Goal: Task Accomplishment & Management: Use online tool/utility

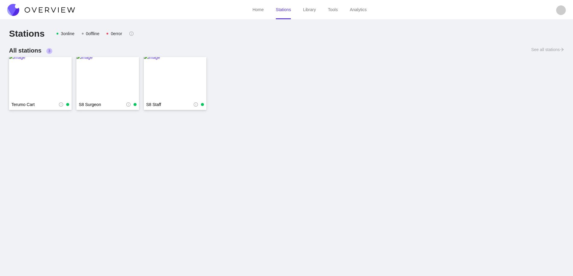
click at [53, 7] on img at bounding box center [41, 10] width 68 height 12
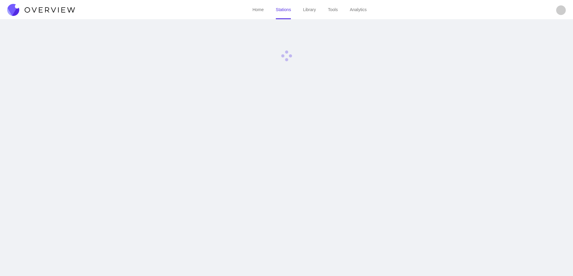
click at [53, 7] on img at bounding box center [41, 10] width 68 height 12
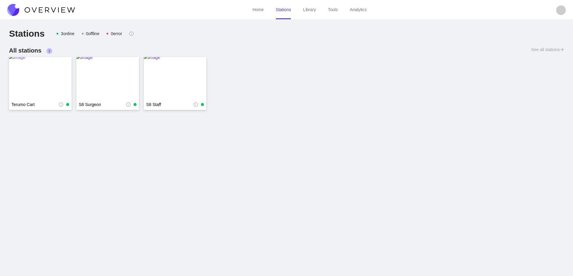
click at [41, 71] on img at bounding box center [40, 78] width 63 height 48
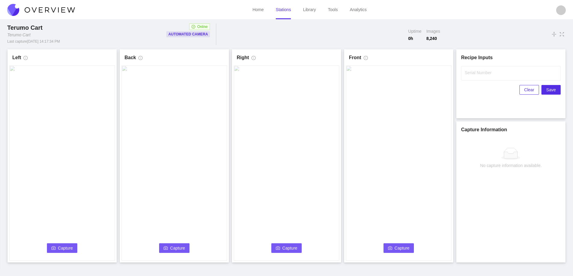
click at [57, 246] on button "Capture" at bounding box center [62, 248] width 31 height 10
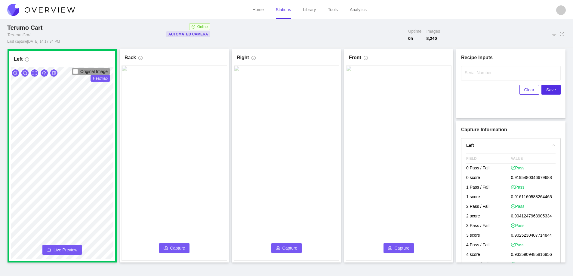
click at [182, 247] on span "Capture" at bounding box center [177, 248] width 15 height 7
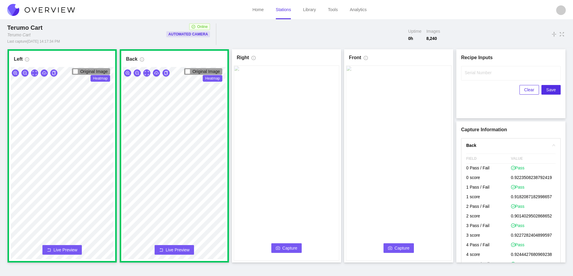
click at [284, 246] on span "Capture" at bounding box center [289, 248] width 15 height 7
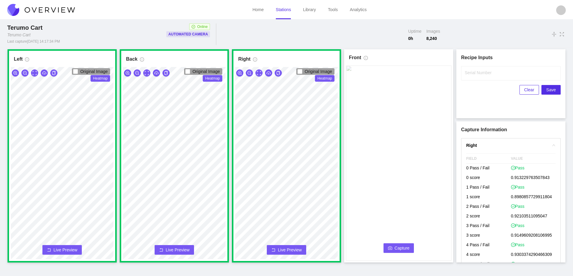
click at [402, 247] on span "Capture" at bounding box center [401, 248] width 15 height 7
click at [469, 78] on input "Serial Number" at bounding box center [510, 73] width 99 height 14
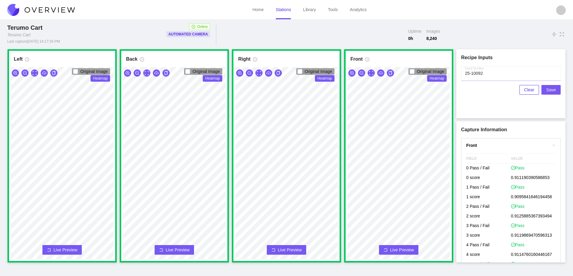
type input "25-10092"
click at [552, 90] on span "Save" at bounding box center [551, 90] width 10 height 7
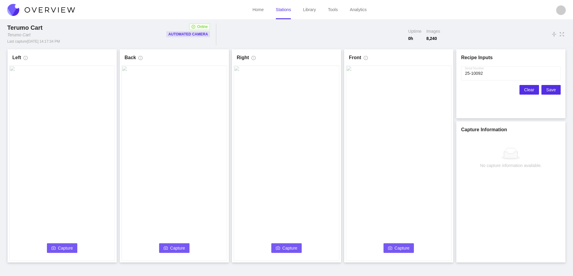
click at [524, 87] on button "Clear" at bounding box center [529, 90] width 20 height 10
click at [60, 245] on span "Capture" at bounding box center [65, 248] width 15 height 7
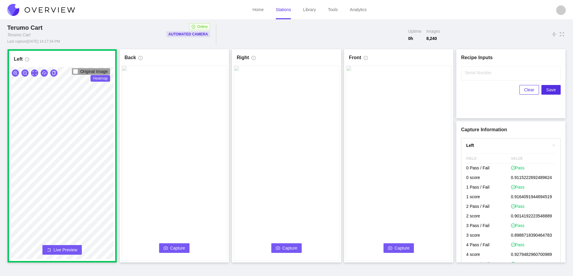
click at [164, 244] on button "Capture" at bounding box center [174, 248] width 31 height 10
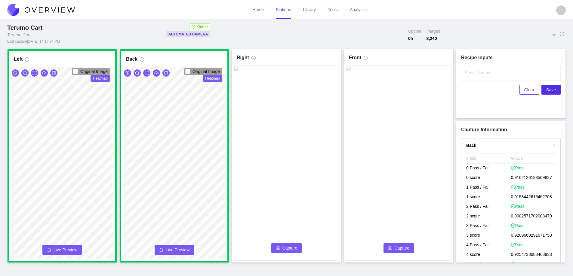
click at [280, 246] on button "Capture" at bounding box center [286, 248] width 31 height 10
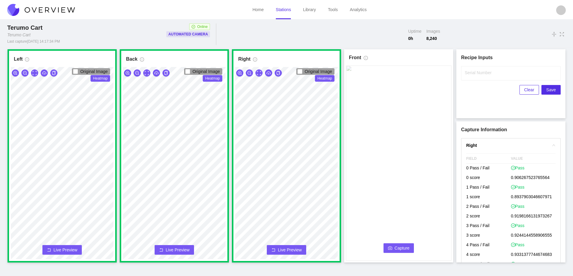
click at [396, 246] on span "Capture" at bounding box center [401, 248] width 15 height 7
click at [473, 74] on label "Serial Number" at bounding box center [477, 73] width 27 height 6
click at [473, 74] on input "Serial Number" at bounding box center [510, 73] width 99 height 14
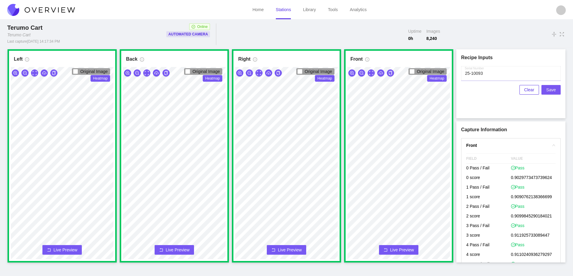
type input "25-10093"
click at [549, 90] on span "Save" at bounding box center [551, 90] width 10 height 7
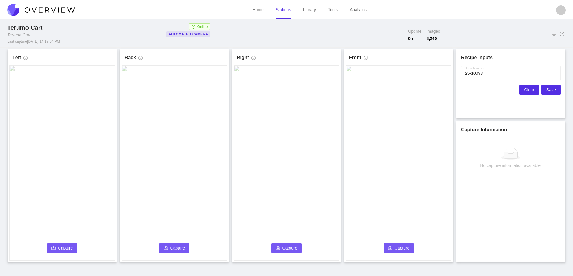
click at [531, 87] on span "Clear" at bounding box center [529, 90] width 10 height 7
click at [57, 251] on button "Capture" at bounding box center [62, 248] width 31 height 10
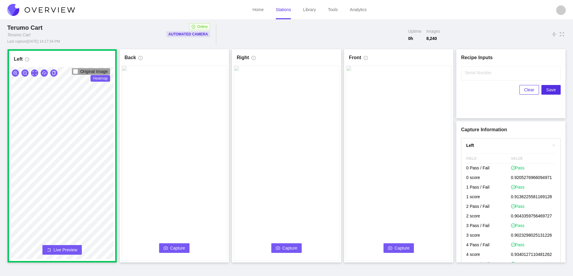
click at [174, 246] on span "Capture" at bounding box center [177, 248] width 15 height 7
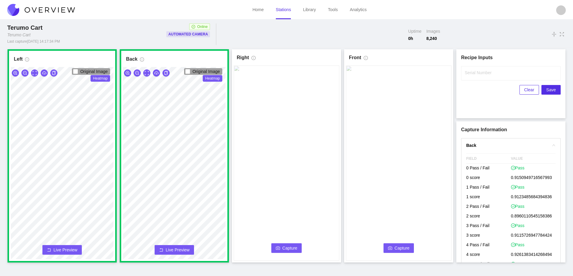
click at [284, 249] on span "Capture" at bounding box center [289, 248] width 15 height 7
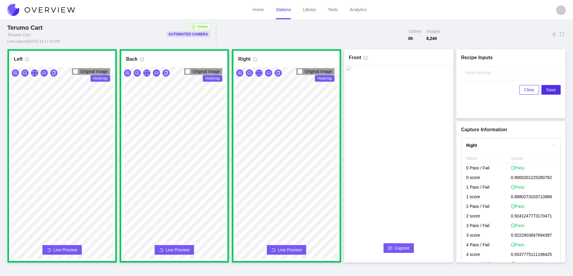
click at [401, 248] on span "Capture" at bounding box center [401, 248] width 15 height 7
click at [469, 75] on label "Serial Number" at bounding box center [477, 73] width 27 height 6
click at [469, 75] on input "Serial Number" at bounding box center [510, 73] width 99 height 14
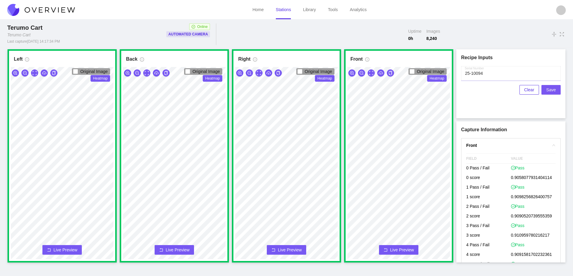
type input "25-10094"
click at [549, 90] on span "Save" at bounding box center [551, 90] width 10 height 7
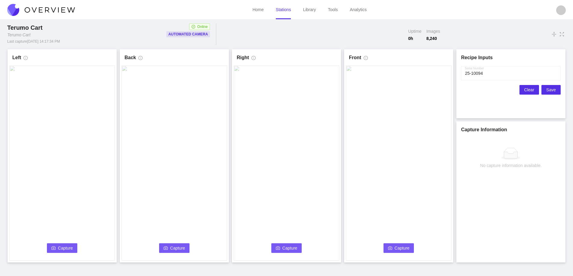
click at [527, 90] on span "Clear" at bounding box center [529, 90] width 10 height 7
click at [61, 246] on span "Capture" at bounding box center [65, 248] width 15 height 7
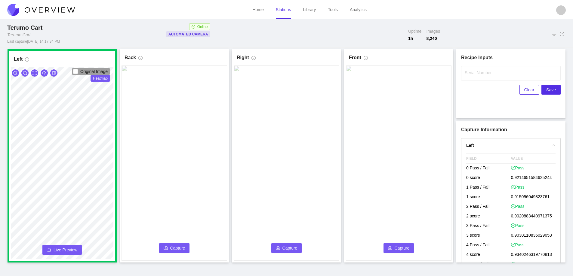
click at [180, 246] on span "Capture" at bounding box center [177, 248] width 15 height 7
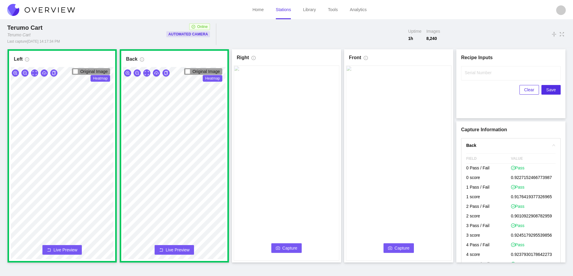
click at [291, 246] on span "Capture" at bounding box center [289, 248] width 15 height 7
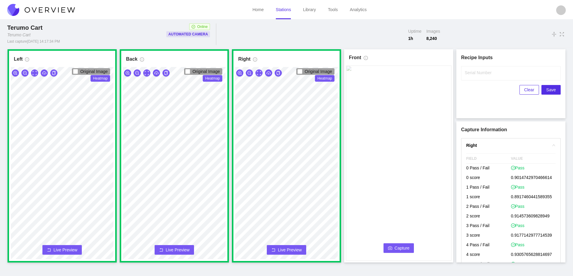
click at [404, 247] on span "Capture" at bounding box center [401, 248] width 15 height 7
click at [474, 75] on label "Serial Number" at bounding box center [477, 73] width 27 height 6
click at [474, 75] on input "Serial Number" at bounding box center [510, 73] width 99 height 14
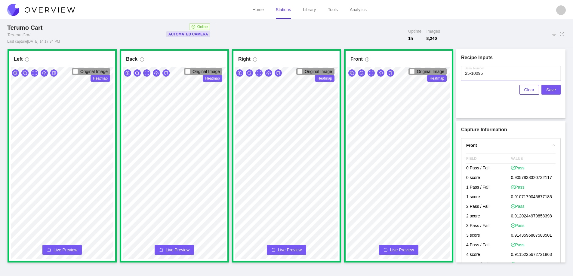
type input "25-10095"
click at [550, 89] on span "Save" at bounding box center [551, 90] width 10 height 7
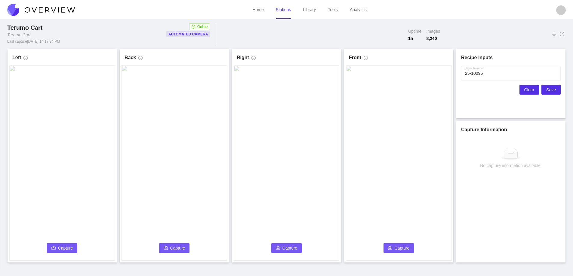
click at [530, 88] on span "Clear" at bounding box center [529, 90] width 10 height 7
